Goal: Navigation & Orientation: Find specific page/section

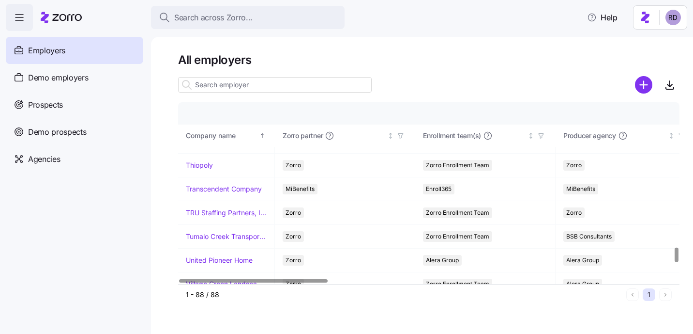
scroll to position [1950, 0]
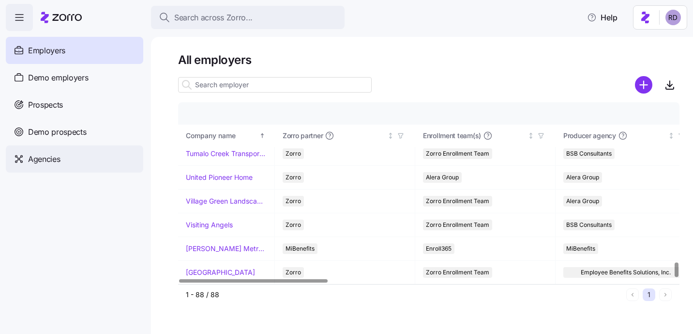
click at [63, 168] on div "Agencies" at bounding box center [74, 158] width 137 height 27
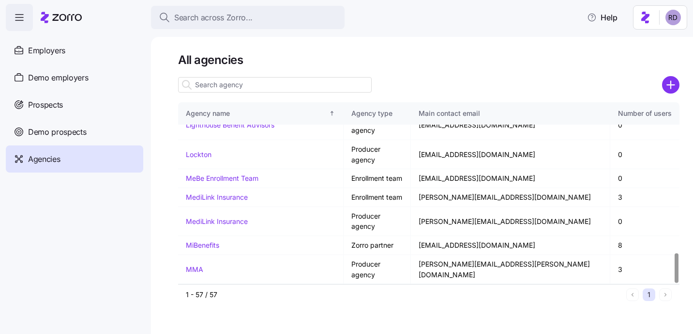
scroll to position [908, 0]
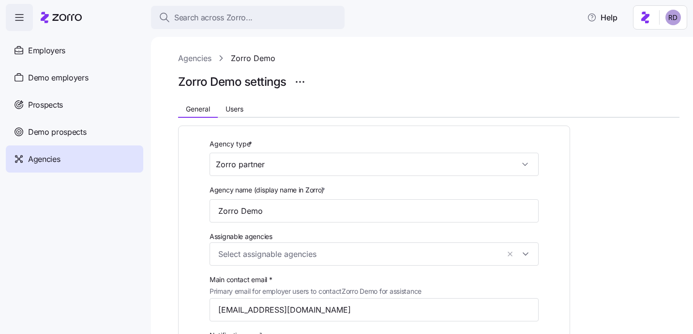
click at [201, 58] on link "Agencies" at bounding box center [194, 58] width 33 height 12
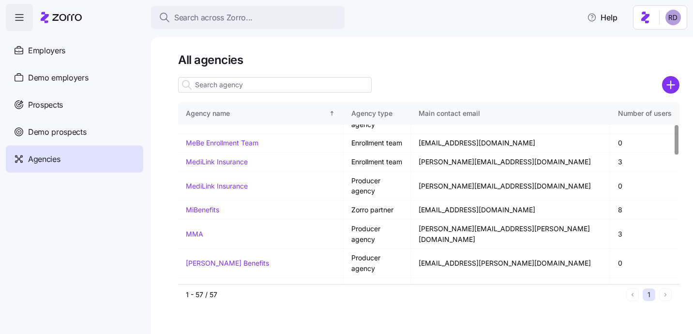
scroll to position [908, 0]
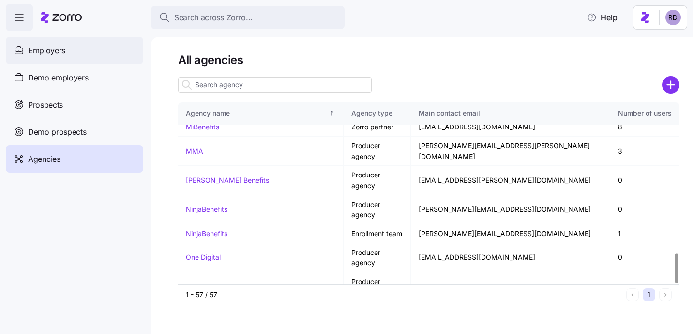
click at [84, 57] on div "Employers" at bounding box center [74, 50] width 137 height 27
